Goal: Task Accomplishment & Management: Use online tool/utility

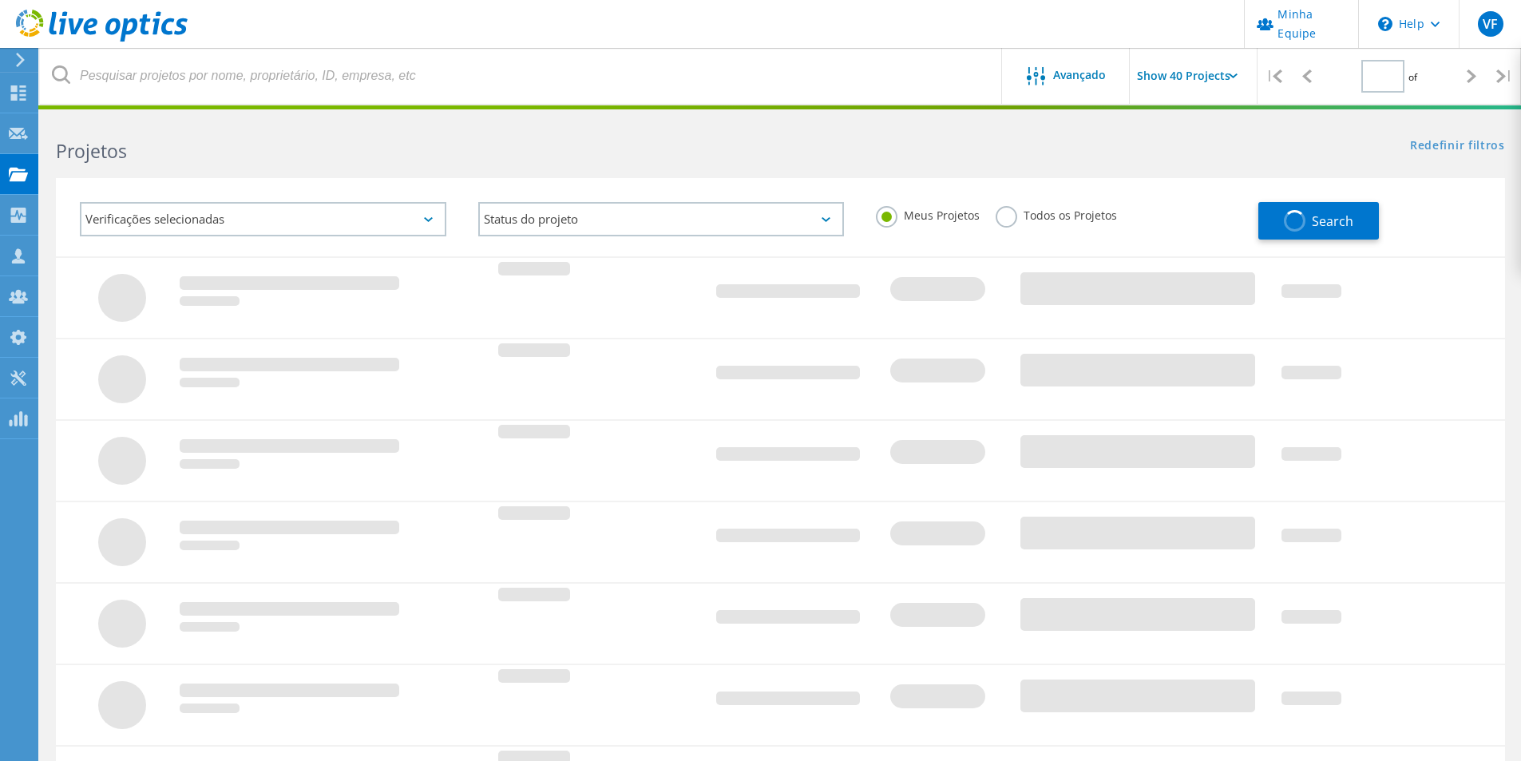
type input "2"
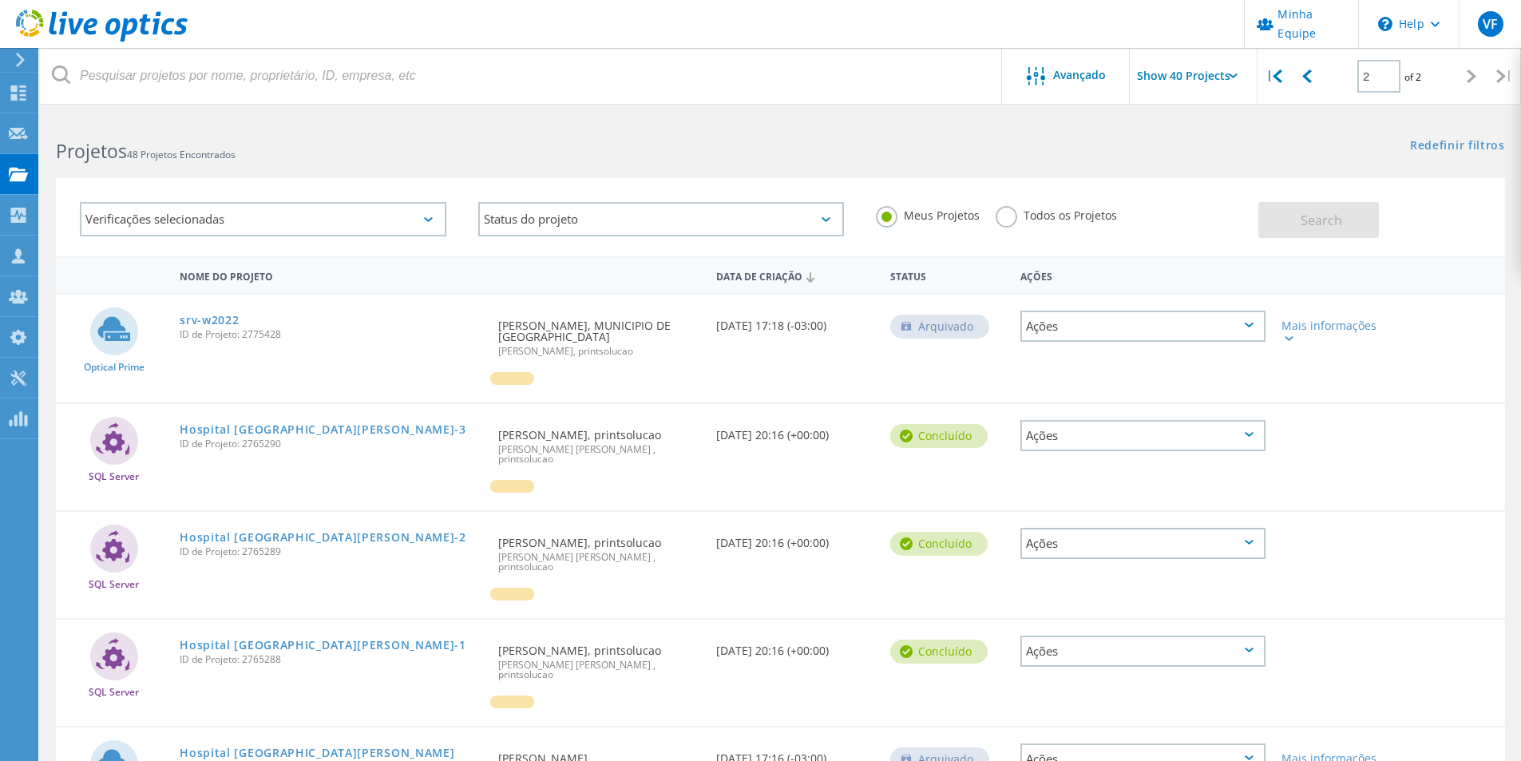
click at [616, 380] on div at bounding box center [598, 387] width 217 height 30
click at [78, 30] on icon at bounding box center [102, 26] width 172 height 33
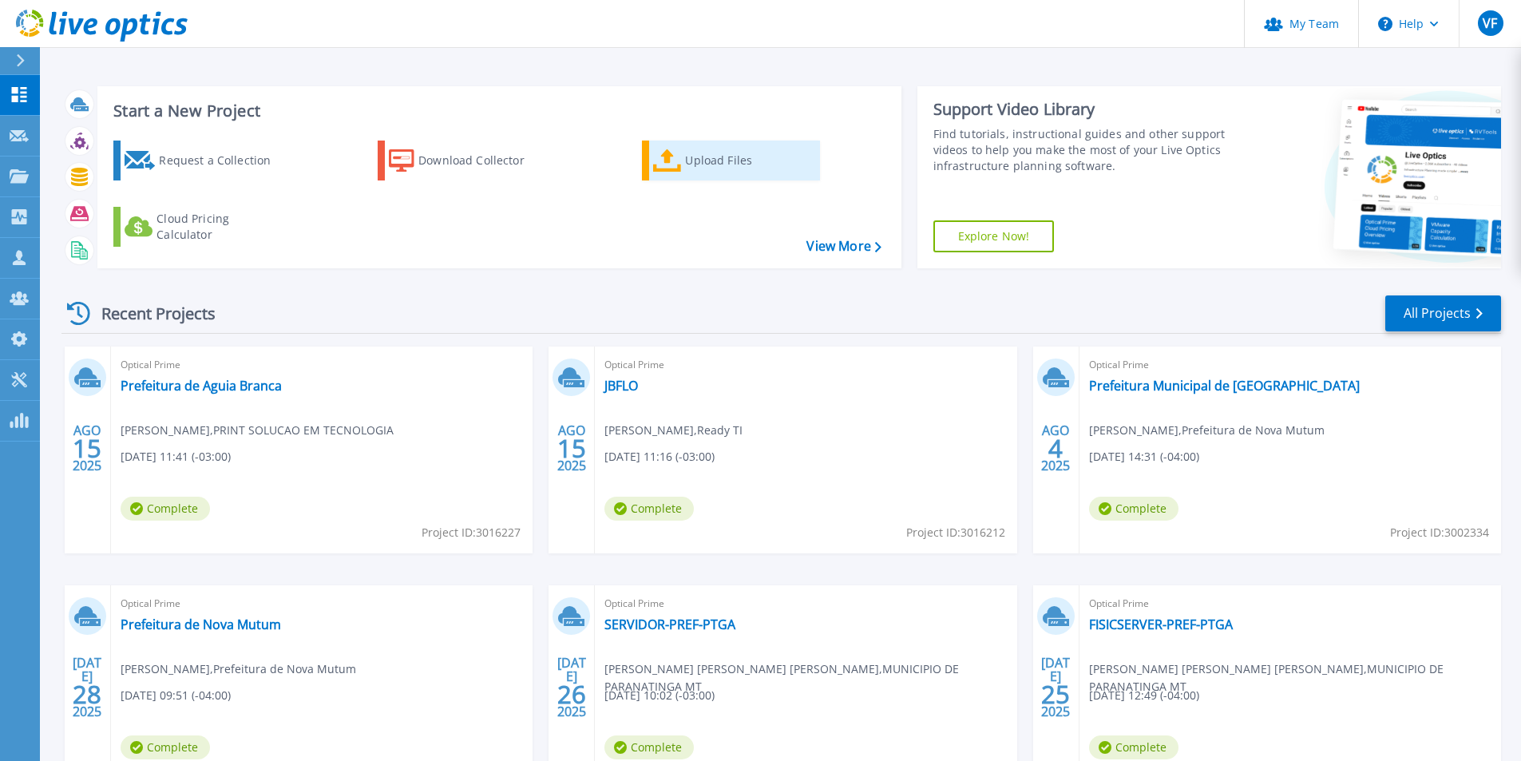
click at [739, 156] on div "Upload Files" at bounding box center [749, 161] width 128 height 32
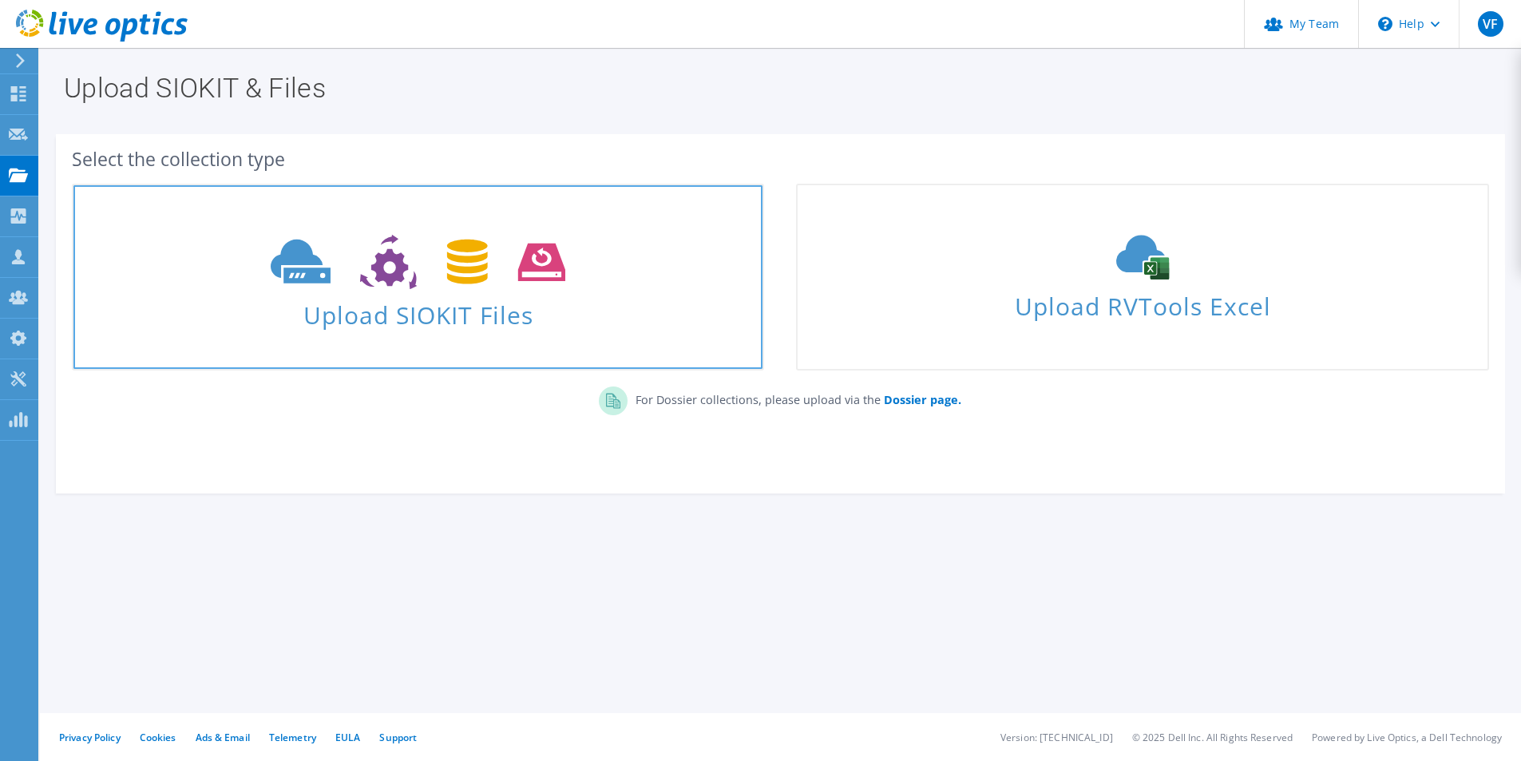
click at [556, 332] on link "Upload SIOKIT Files" at bounding box center [418, 277] width 692 height 187
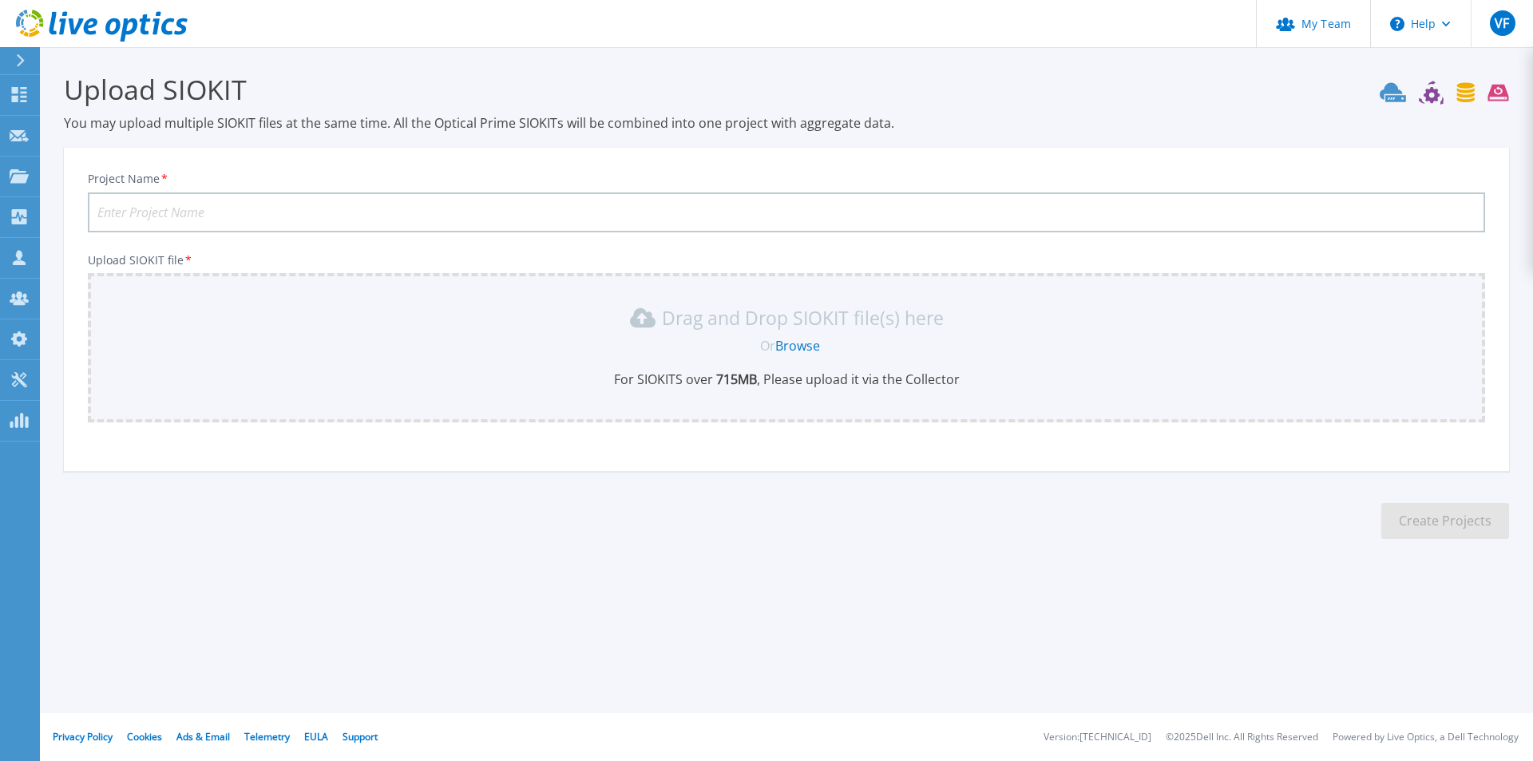
click at [312, 172] on div "Project Name *" at bounding box center [786, 202] width 1397 height 61
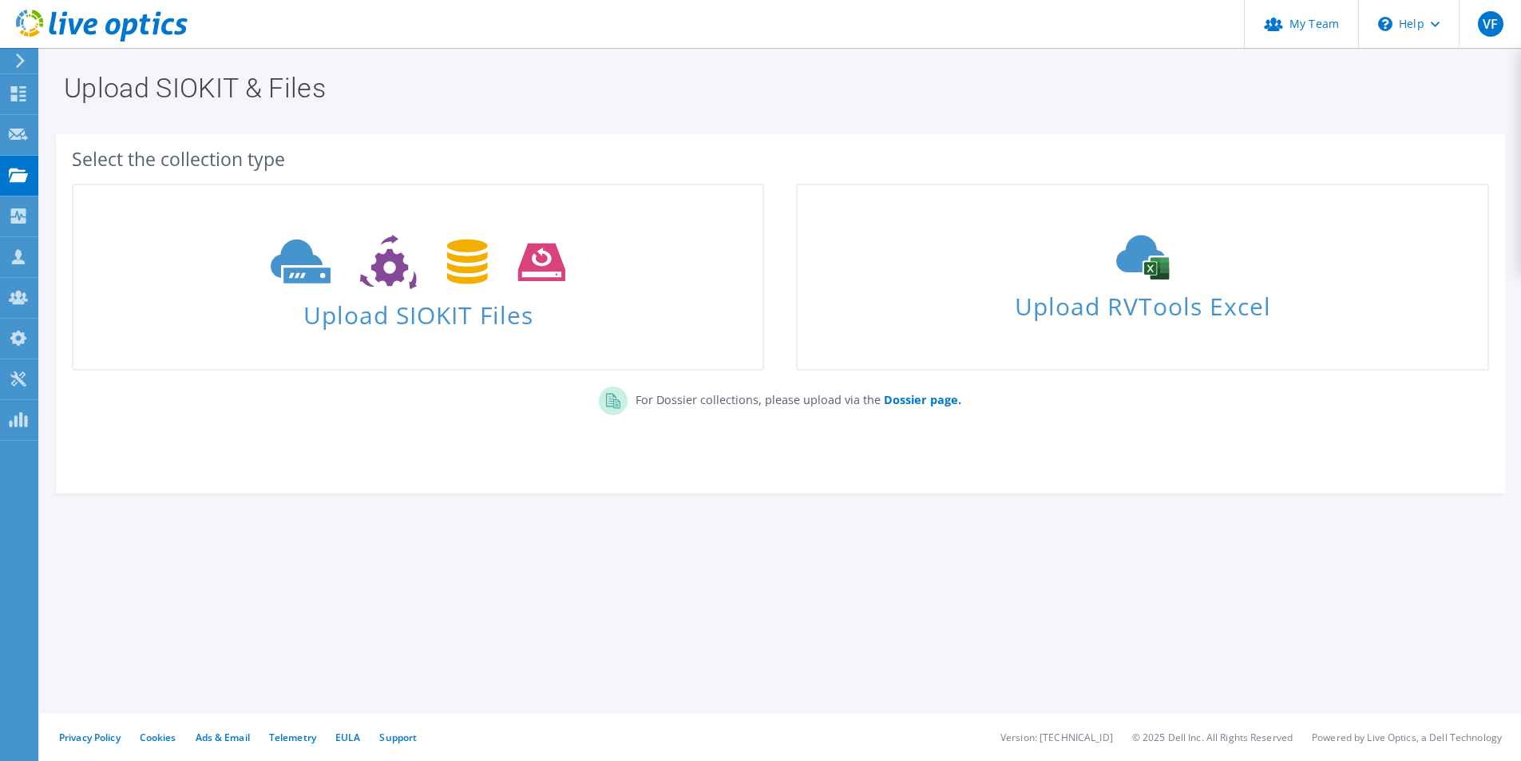
click at [366, 664] on div "Upload SIOKIT & Files Select the collection type Upload SIOKIT Files Dossier pa…" at bounding box center [780, 404] width 1481 height 713
drag, startPoint x: 759, startPoint y: 593, endPoint x: 739, endPoint y: 593, distance: 20.0
click at [759, 593] on div "Upload SIOKIT & Files Select the collection type Upload SIOKIT Files Dossier pa…" at bounding box center [780, 404] width 1481 height 713
click at [147, 620] on div "Upload SIOKIT & Files Select the collection type Upload SIOKIT Files Dossier pa…" at bounding box center [780, 404] width 1481 height 713
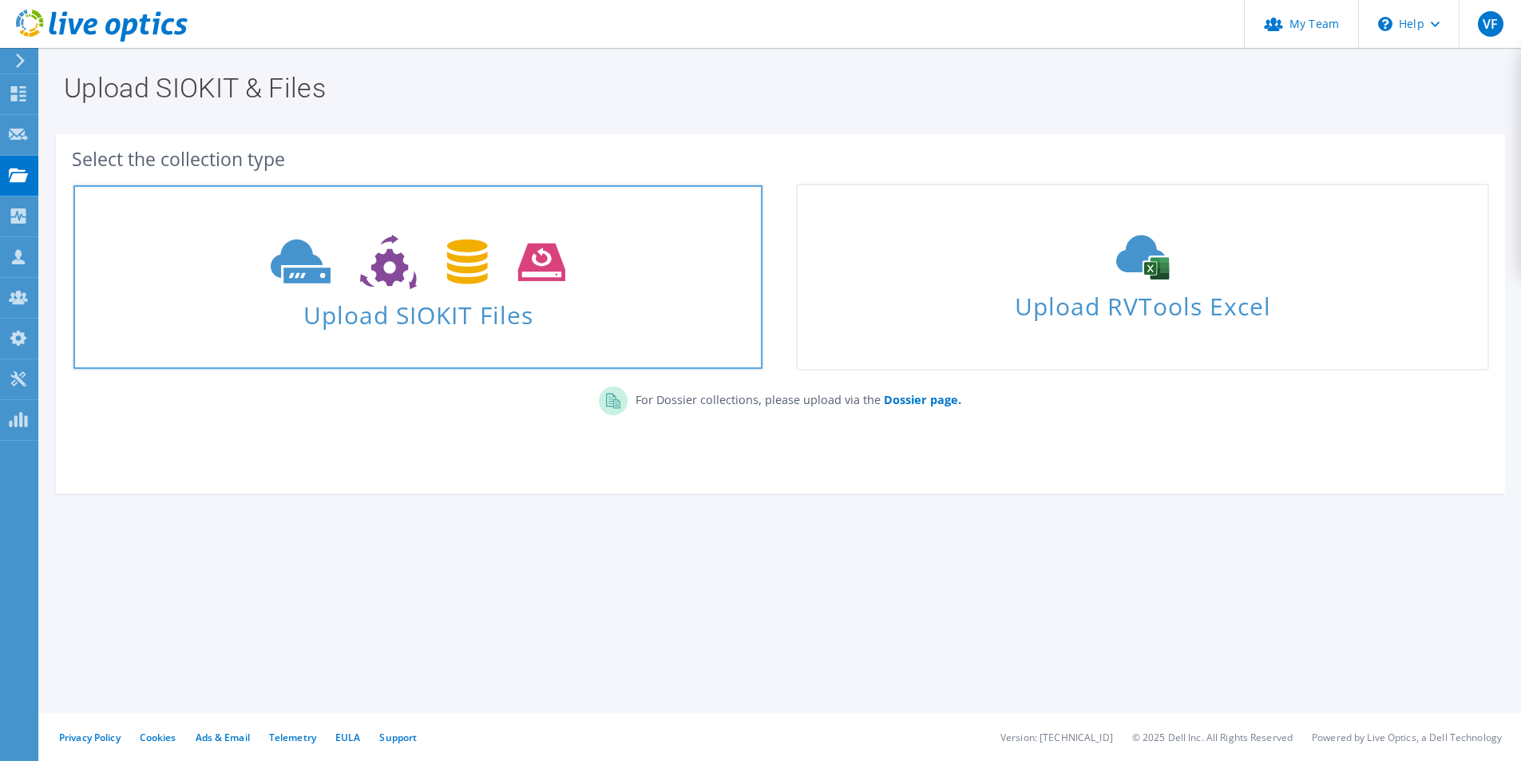
click at [438, 313] on span "Upload SIOKIT Files" at bounding box center [417, 310] width 689 height 34
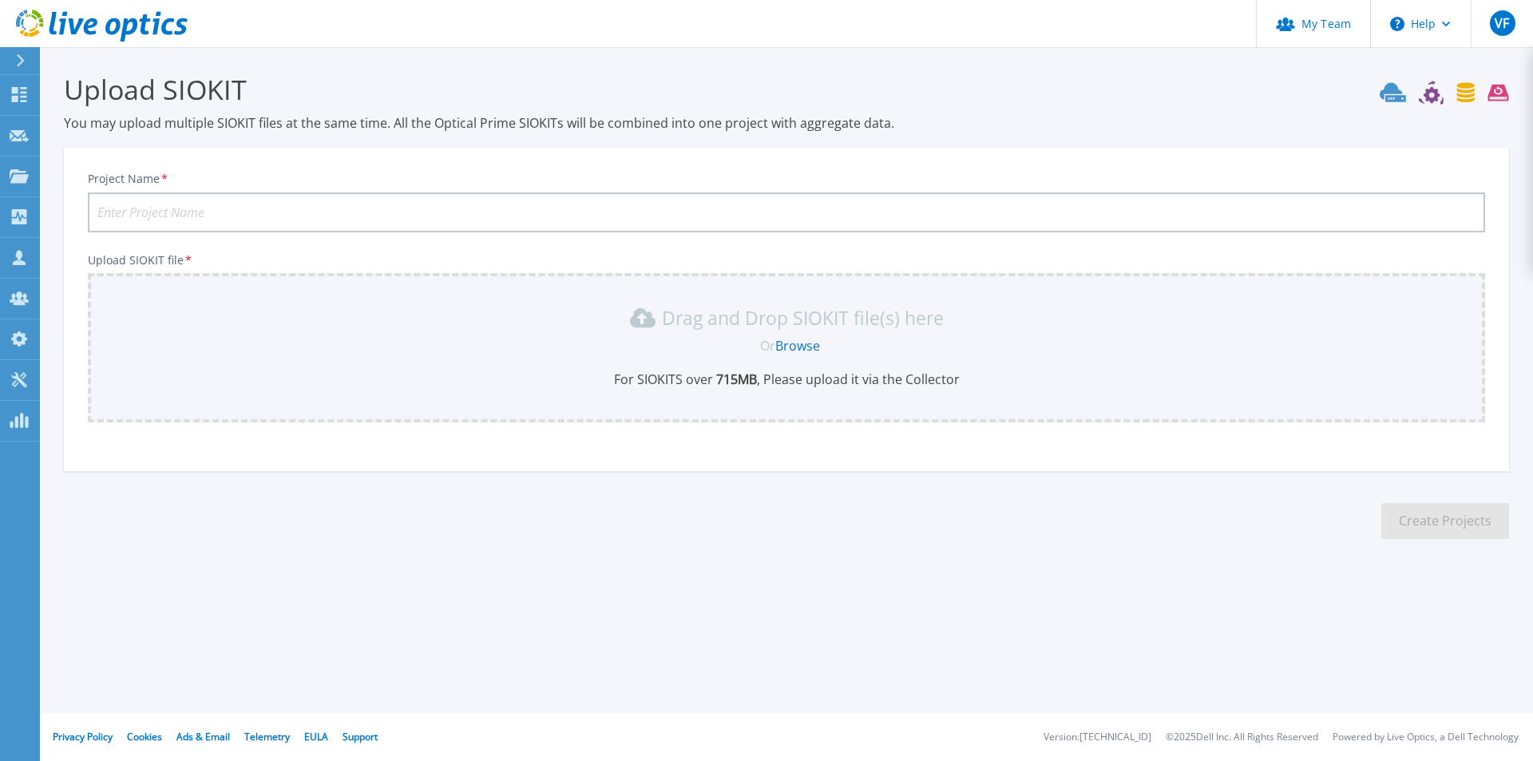
click at [225, 204] on input "Project Name *" at bounding box center [786, 212] width 1397 height 40
click at [683, 371] on p "For SIOKITS over 715 MB , Please upload it via the Collector" at bounding box center [786, 379] width 1378 height 18
click at [703, 403] on div "Drag and Drop SIOKIT file(s) here Or Browse For SIOKITS over 715 MB , Please up…" at bounding box center [786, 347] width 1397 height 149
click at [1237, 563] on section "Upload SIOKIT You may upload multiple SIOKIT files at the same time. All the Op…" at bounding box center [786, 311] width 1493 height 528
click at [14, 58] on button at bounding box center [20, 61] width 40 height 28
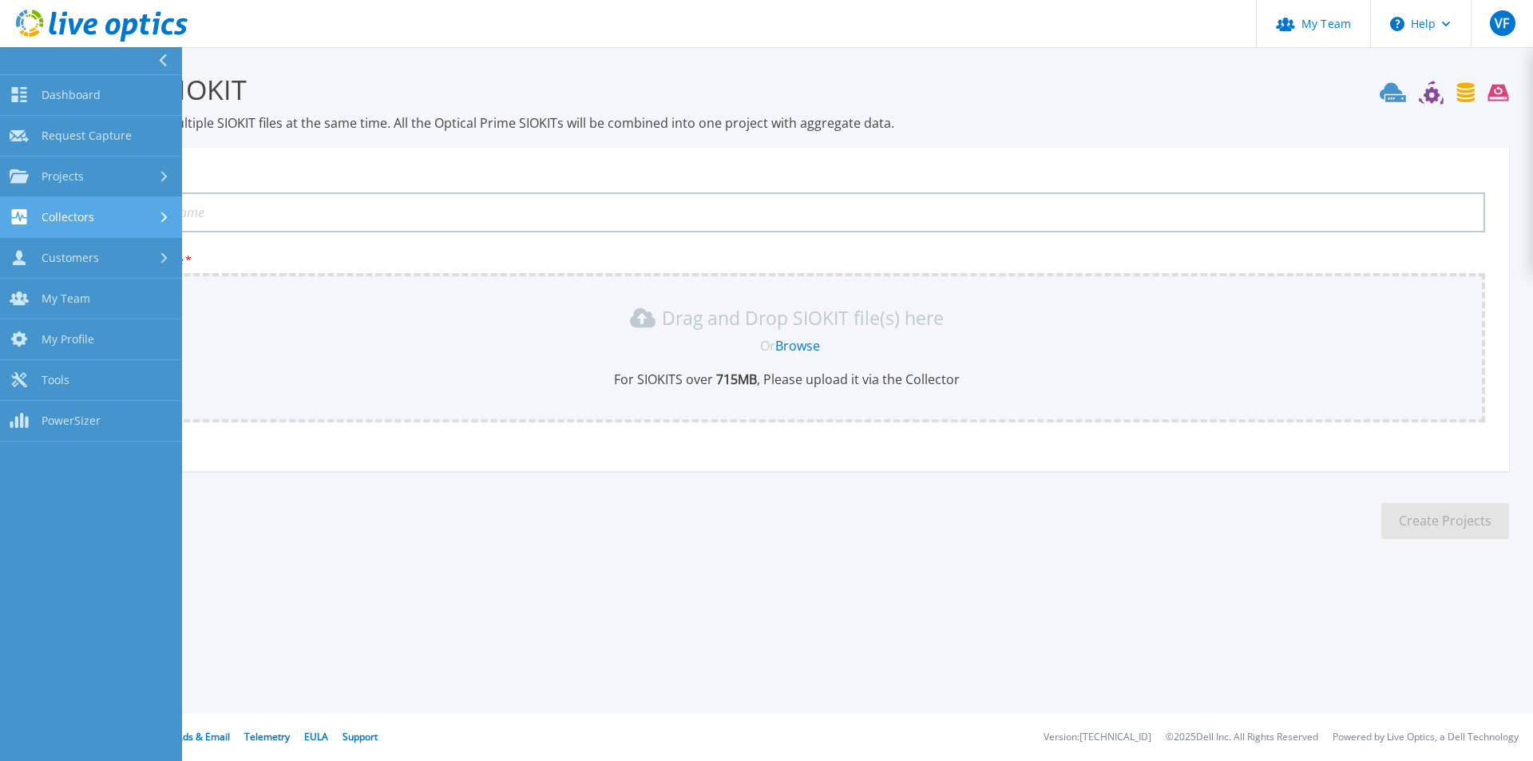
click at [63, 219] on span "Collectors" at bounding box center [68, 217] width 53 height 14
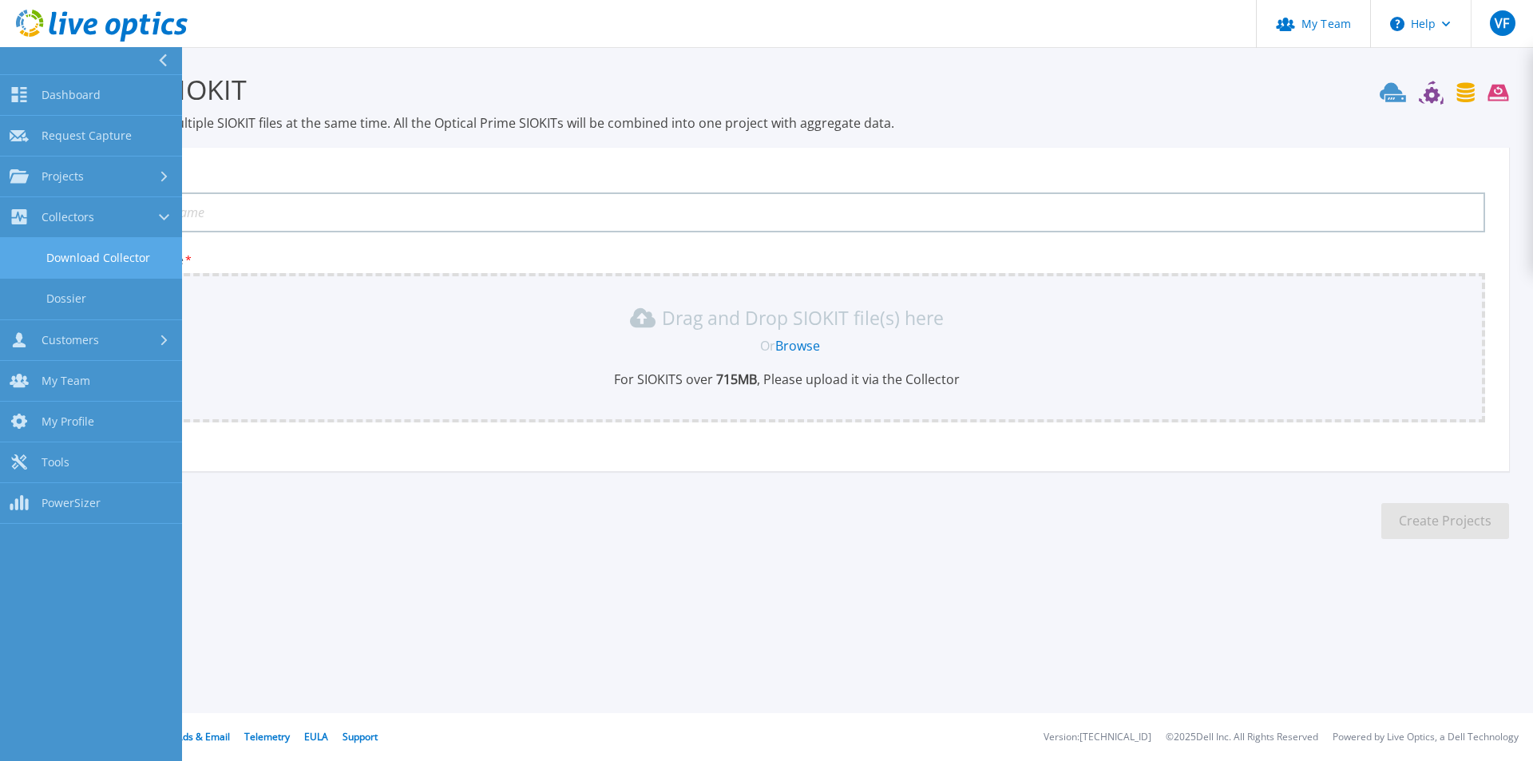
click at [84, 247] on link "Download Collector" at bounding box center [91, 258] width 182 height 41
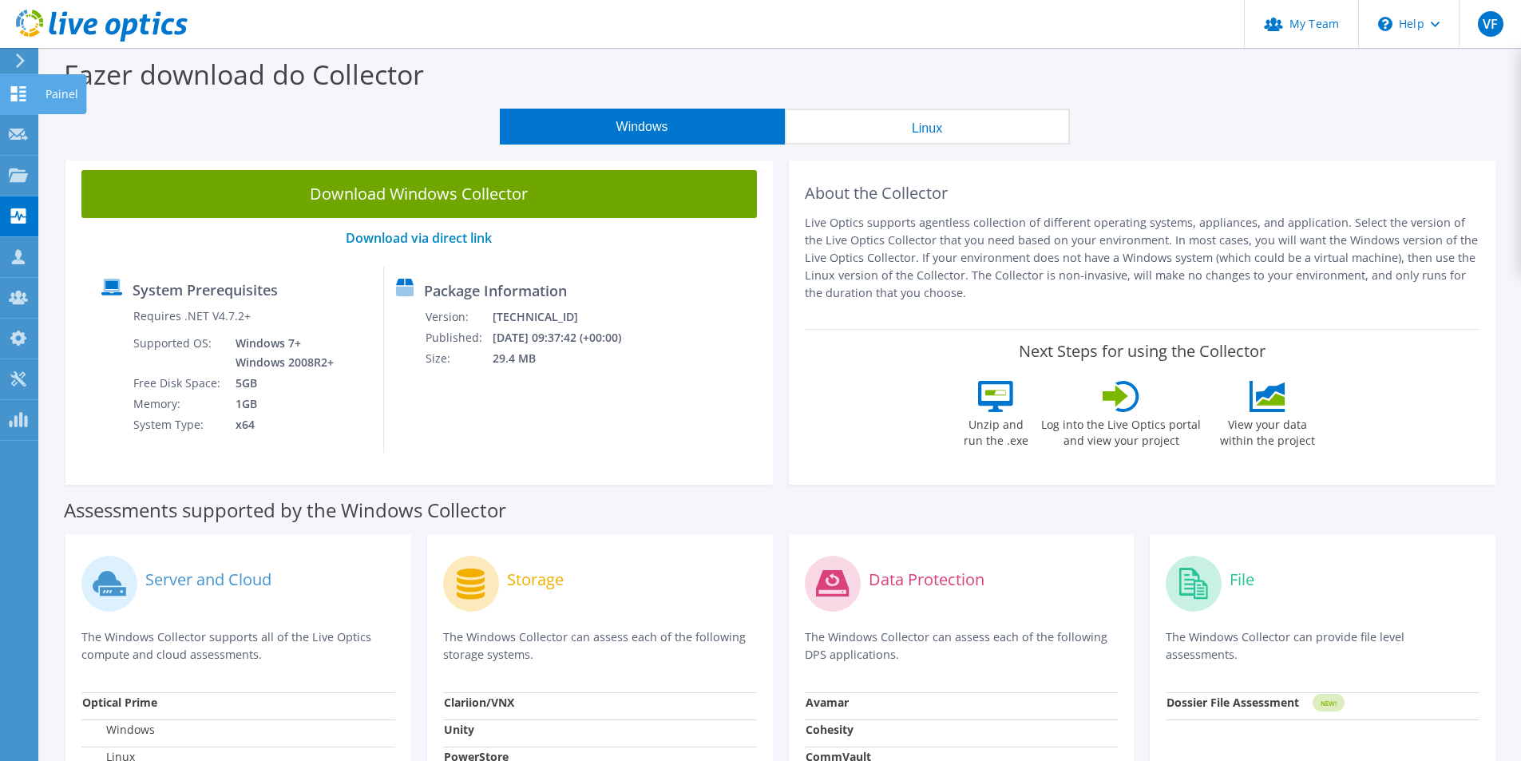
click at [61, 91] on div "Painel" at bounding box center [62, 94] width 49 height 40
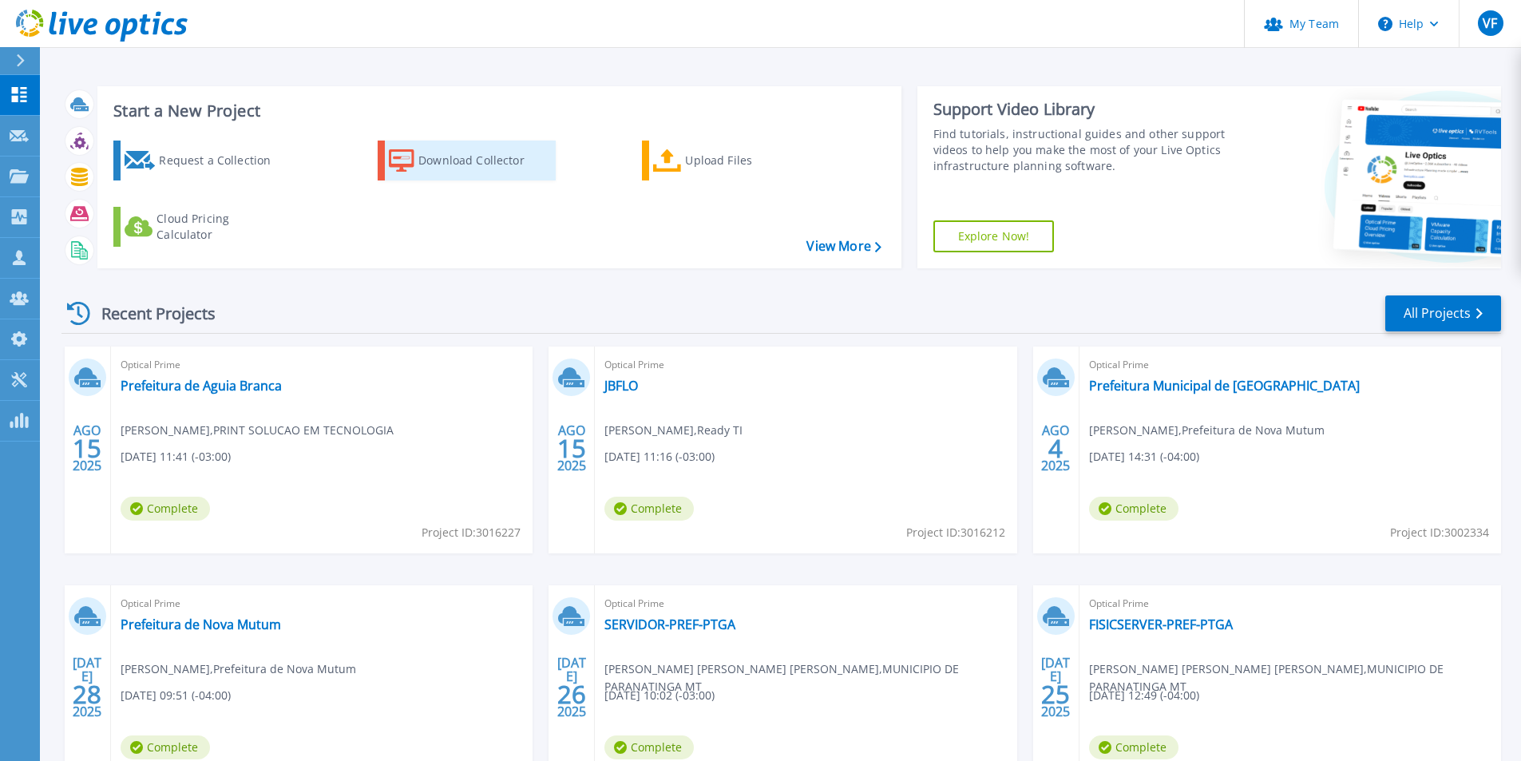
click at [454, 164] on div "Download Collector" at bounding box center [482, 161] width 128 height 32
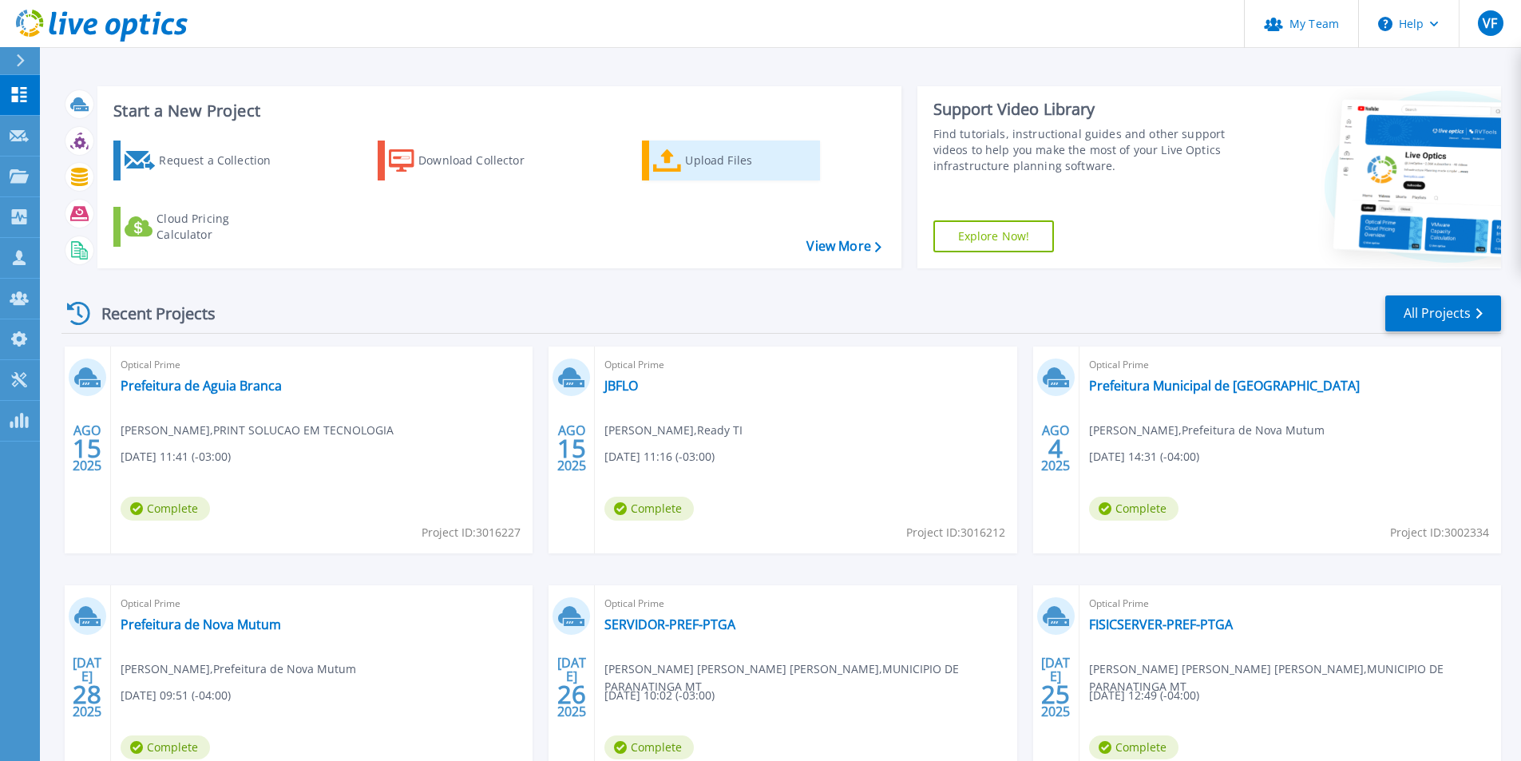
click at [754, 158] on div "Upload Files" at bounding box center [749, 161] width 128 height 32
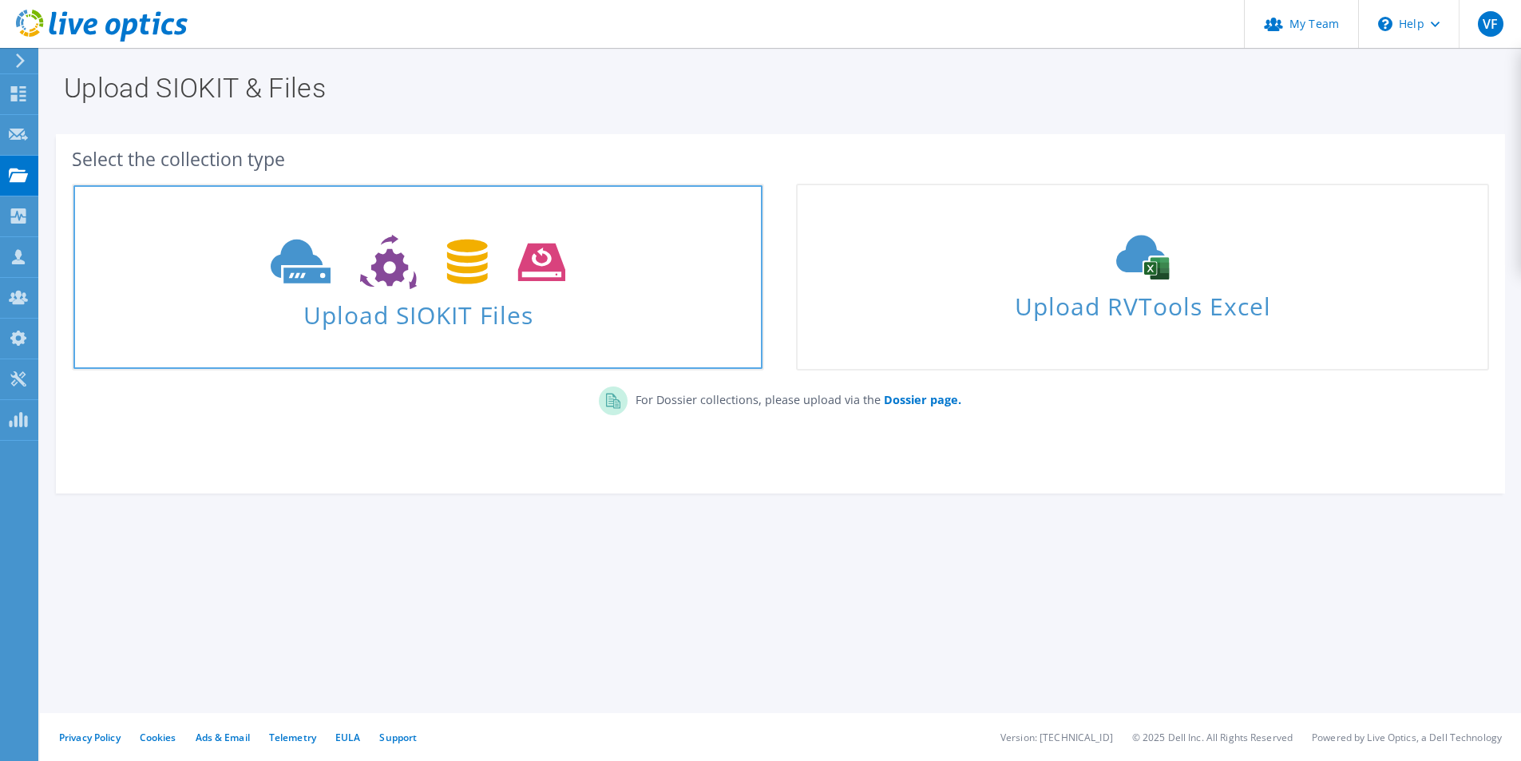
click at [657, 354] on link "Upload SIOKIT Files" at bounding box center [418, 277] width 692 height 187
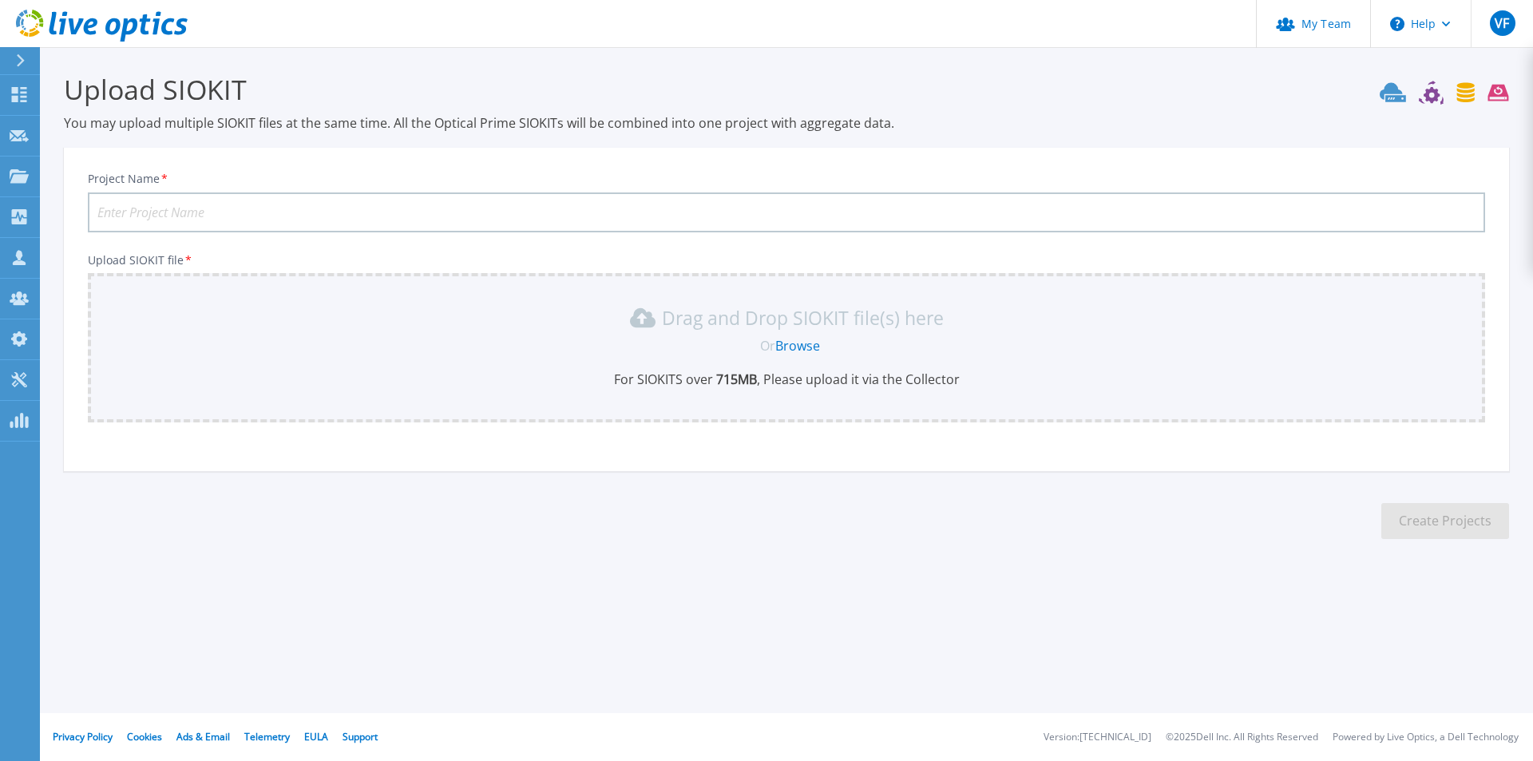
click at [240, 212] on input "Project Name *" at bounding box center [786, 212] width 1397 height 40
type input "HIFA"
click at [998, 325] on div "Drag and Drop SIOKIT file(s) here" at bounding box center [786, 318] width 1378 height 26
click at [813, 347] on link "Browse" at bounding box center [797, 346] width 45 height 18
click at [1394, 95] on icon at bounding box center [1444, 93] width 129 height 24
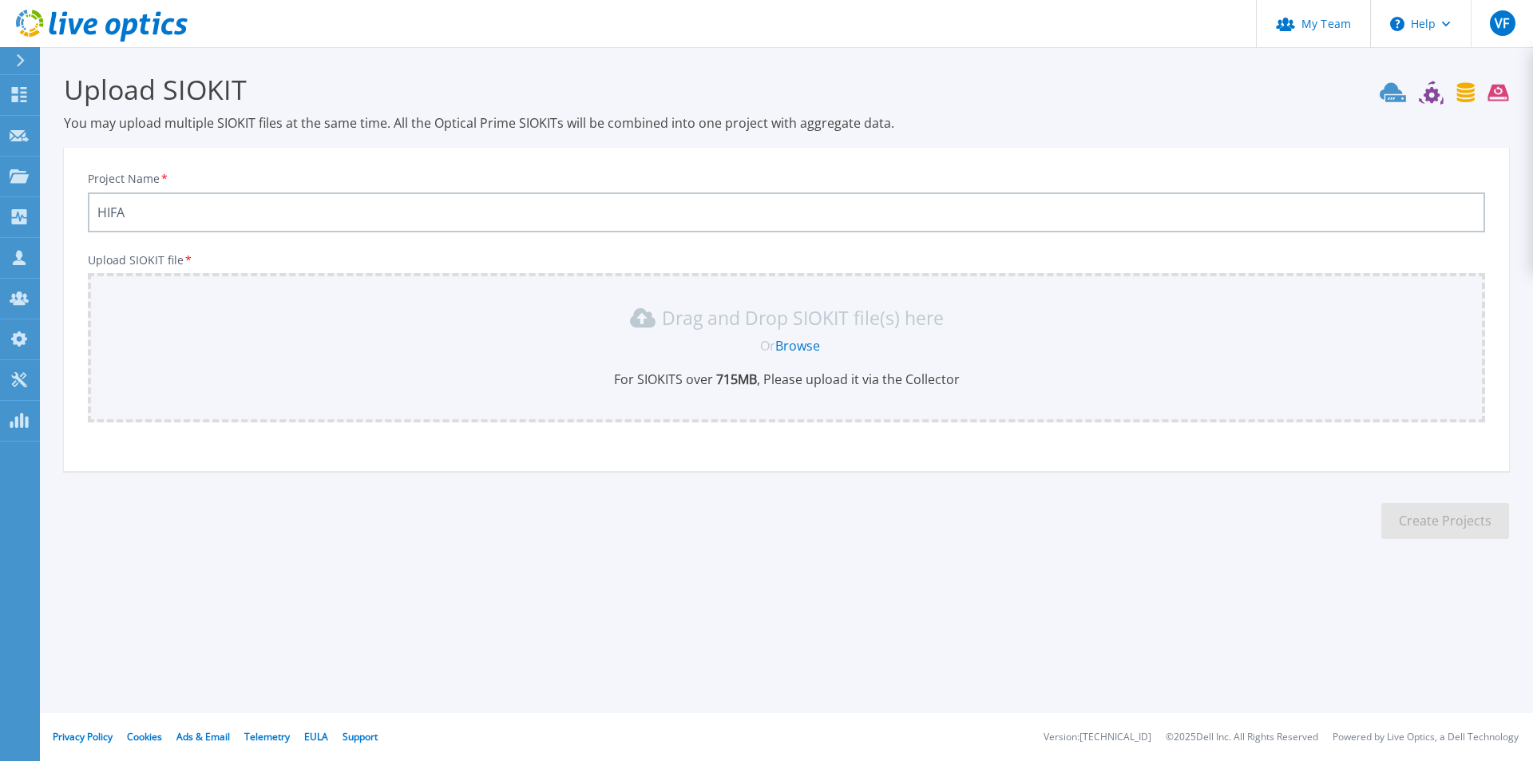
click at [1438, 93] on icon at bounding box center [1432, 95] width 16 height 16
click at [1467, 94] on icon at bounding box center [1444, 93] width 129 height 24
click at [1499, 95] on icon at bounding box center [1498, 93] width 21 height 17
click at [1490, 22] on div "VF" at bounding box center [1503, 23] width 26 height 26
